Goal: Transaction & Acquisition: Purchase product/service

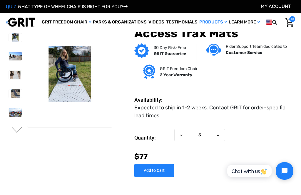
click at [9, 58] on img at bounding box center [15, 56] width 13 height 9
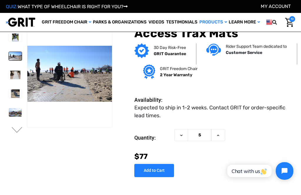
click at [9, 74] on img at bounding box center [15, 75] width 13 height 9
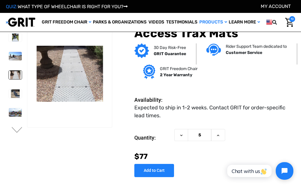
click at [9, 96] on img at bounding box center [15, 94] width 13 height 9
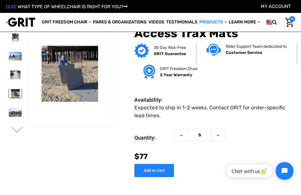
click at [9, 112] on img at bounding box center [15, 112] width 13 height 9
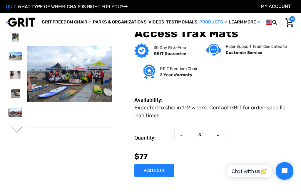
click at [16, 128] on button "Next" at bounding box center [17, 130] width 12 height 7
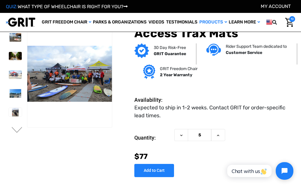
click at [9, 113] on img at bounding box center [15, 112] width 13 height 9
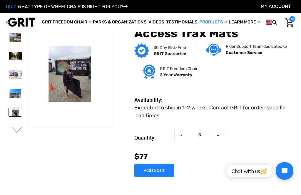
click at [9, 91] on img at bounding box center [15, 93] width 13 height 9
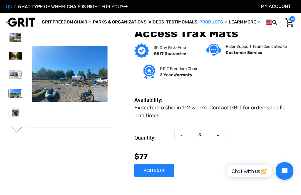
click at [9, 75] on img at bounding box center [15, 75] width 13 height 9
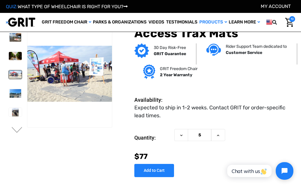
click at [9, 59] on img at bounding box center [15, 56] width 13 height 9
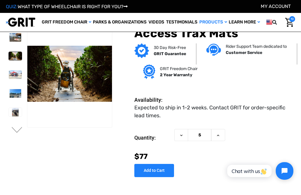
click at [9, 57] on img at bounding box center [15, 56] width 13 height 9
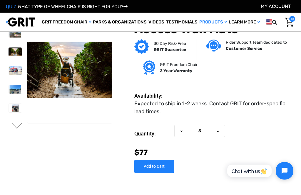
scroll to position [9, 0]
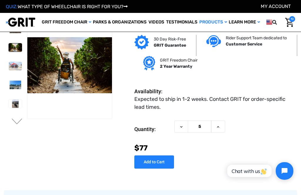
click at [219, 131] on button "Increase Quantity of Access Trax Mats" at bounding box center [218, 127] width 14 height 12
click at [221, 129] on button "Increase Quantity of Access Trax Mats" at bounding box center [218, 127] width 14 height 12
click at [221, 128] on button "Increase Quantity of Access Trax Mats" at bounding box center [218, 127] width 14 height 12
click at [221, 130] on button "Increase Quantity of Access Trax Mats" at bounding box center [218, 127] width 14 height 12
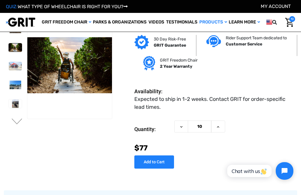
click at [221, 129] on button "Increase Quantity of Access Trax Mats" at bounding box center [218, 127] width 14 height 12
click at [223, 130] on button "Increase Quantity of Access Trax Mats" at bounding box center [218, 127] width 14 height 12
type input "12"
click at [159, 164] on input "Add to Cart" at bounding box center [154, 162] width 40 height 13
type input "Add to Cart"
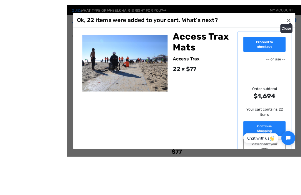
scroll to position [26, 0]
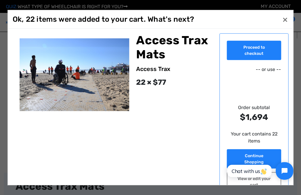
click at [281, 27] on div "Close × Ok, 22 items were added to your cart. What's next? Proceed to checkout …" at bounding box center [151, 98] width 286 height 176
click at [285, 21] on span "×" at bounding box center [284, 19] width 5 height 11
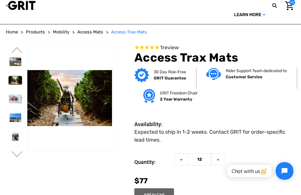
scroll to position [236, 0]
